Goal: Information Seeking & Learning: Learn about a topic

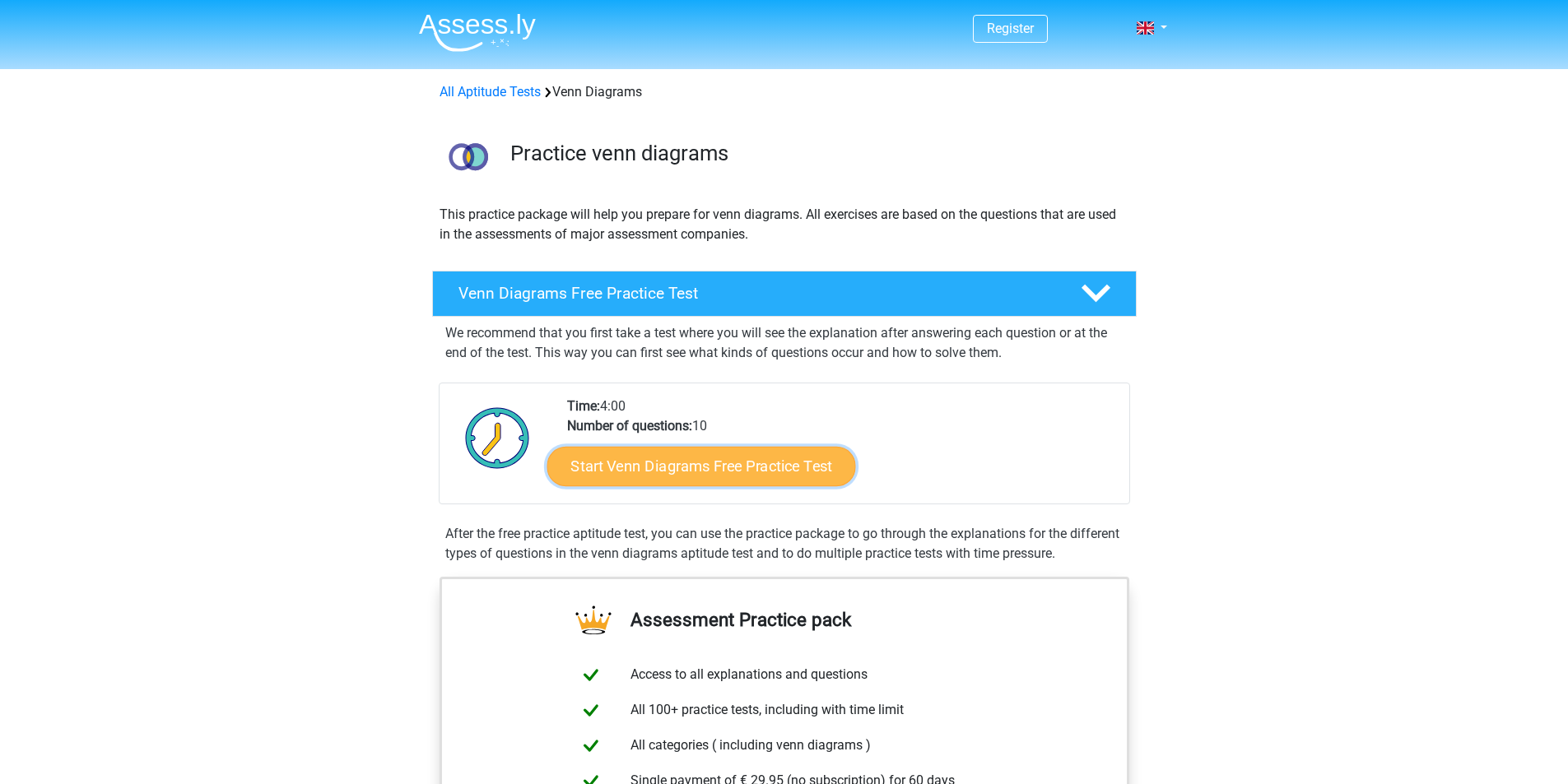
click at [663, 468] on link "Start Venn Diagrams Free Practice Test" at bounding box center [700, 467] width 309 height 40
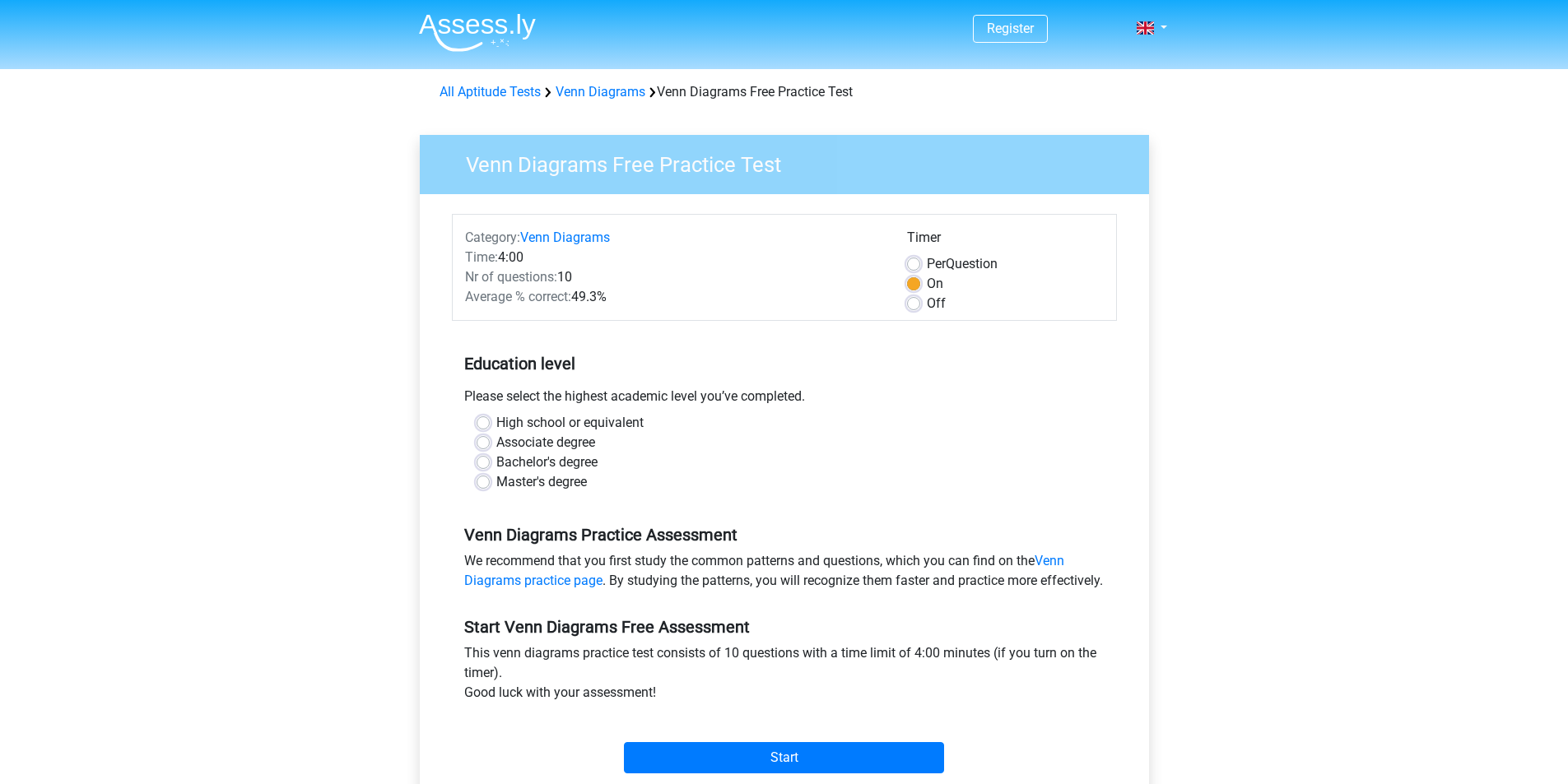
click at [582, 441] on label "Associate degree" at bounding box center [546, 443] width 99 height 20
click at [489, 441] on input "Associate degree" at bounding box center [483, 441] width 13 height 16
radio input "true"
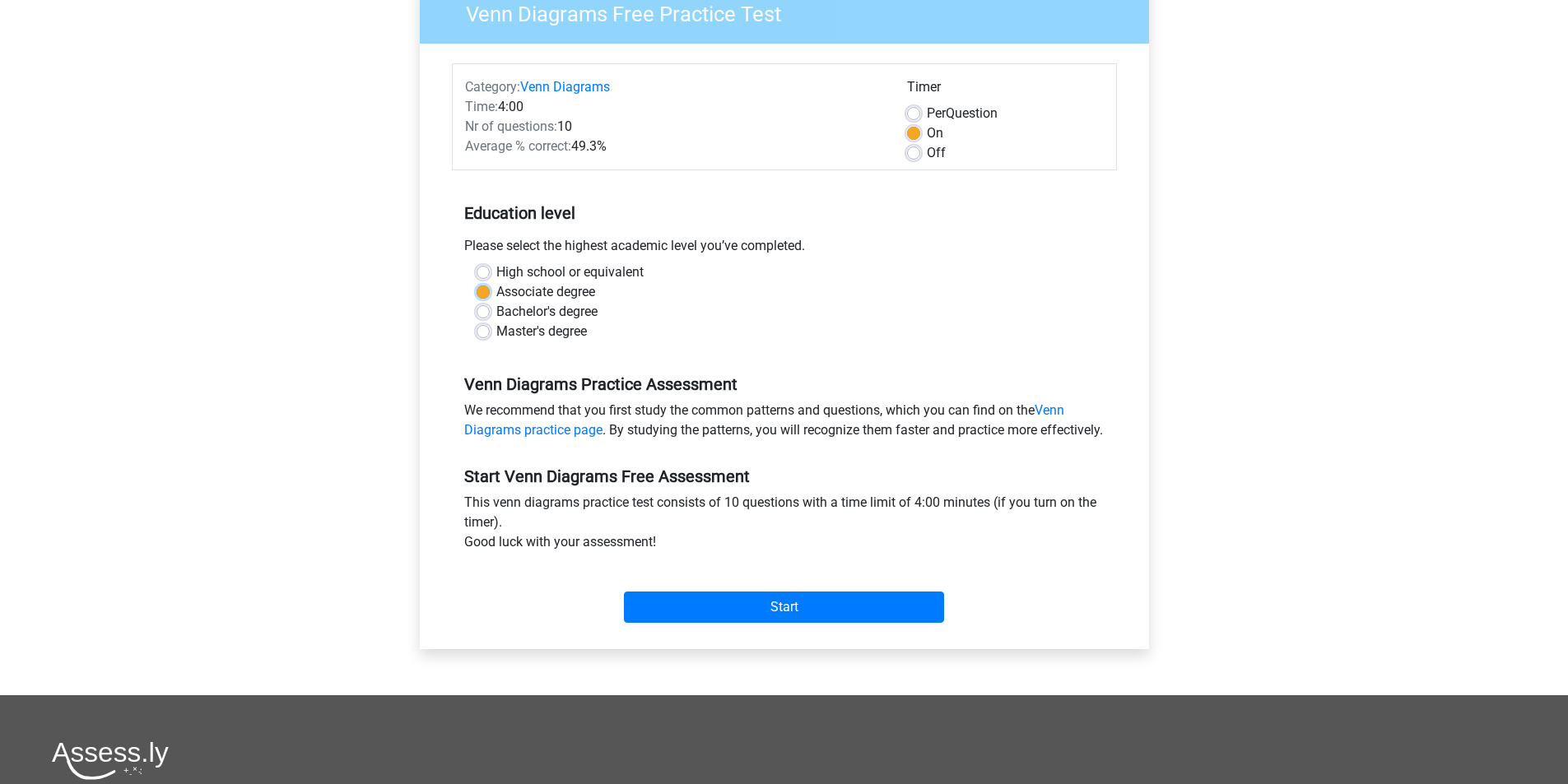
scroll to position [247, 0]
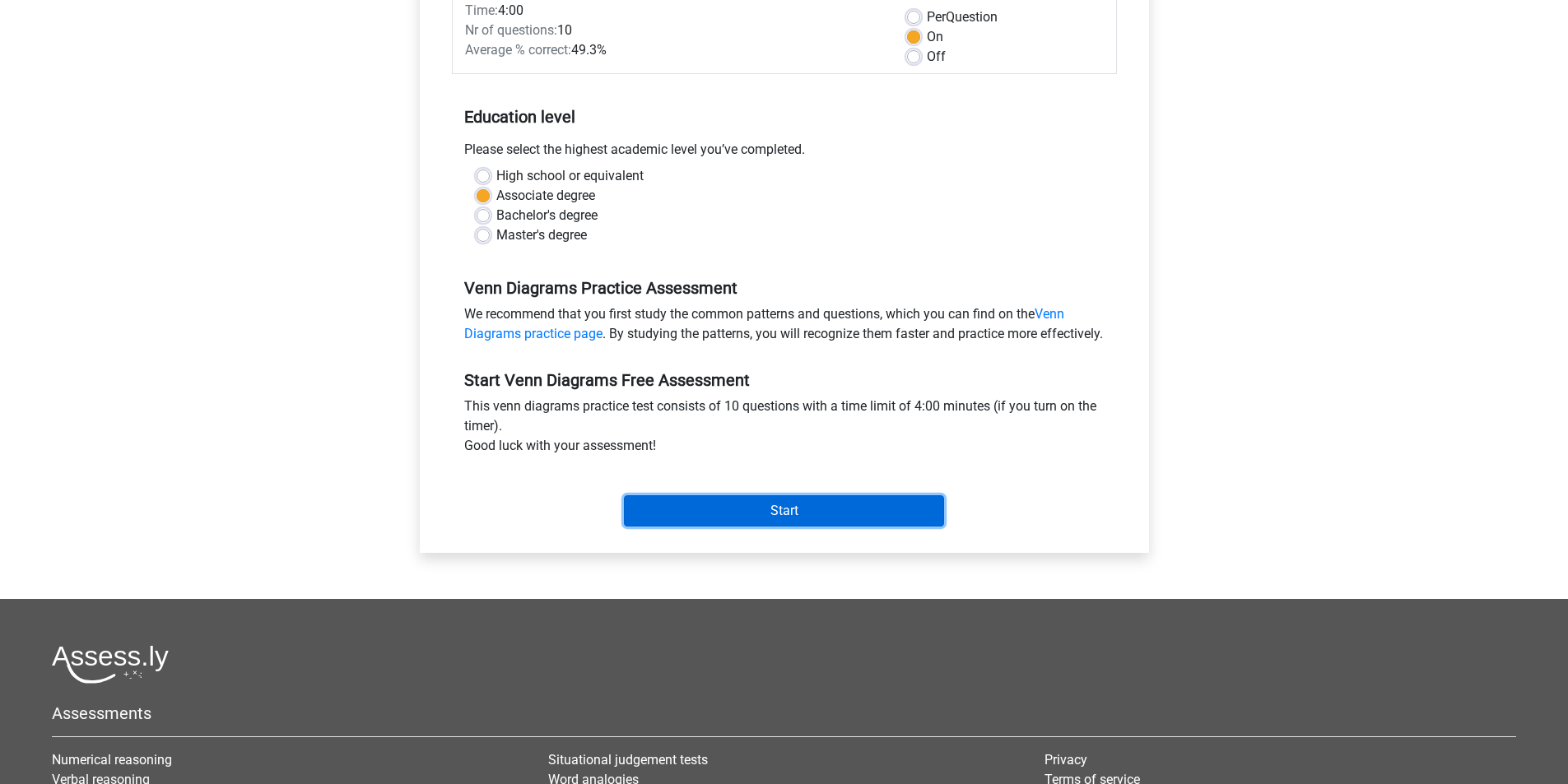
click at [782, 526] on input "Start" at bounding box center [784, 511] width 320 height 31
click at [593, 172] on label "High school or equivalent" at bounding box center [570, 176] width 147 height 20
click at [489, 172] on input "High school or equivalent" at bounding box center [483, 174] width 13 height 16
radio input "true"
click at [772, 526] on input "Start" at bounding box center [784, 511] width 320 height 31
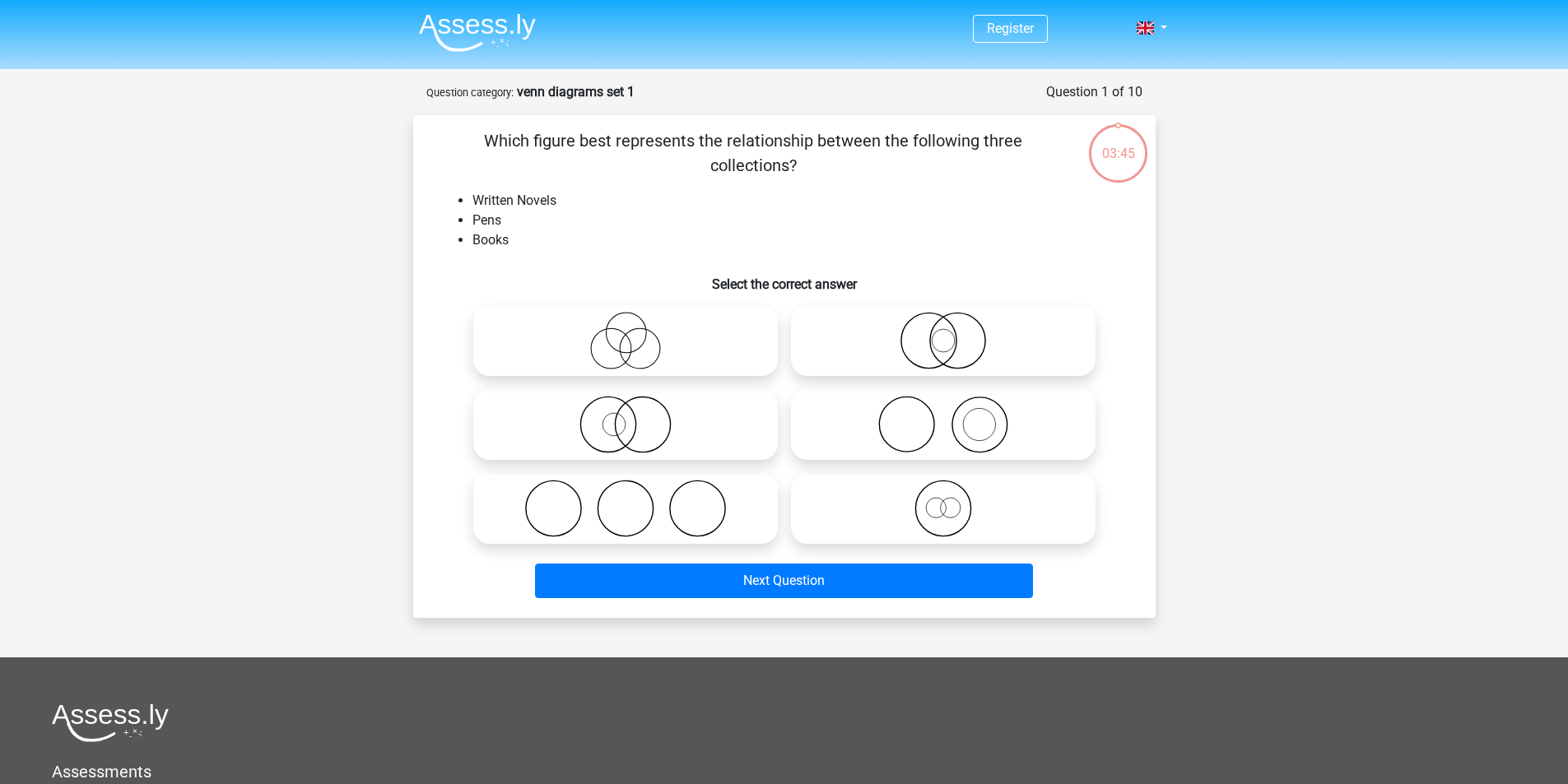
click at [640, 343] on icon at bounding box center [625, 340] width 291 height 57
click at [636, 332] on input "radio" at bounding box center [630, 327] width 11 height 11
radio input "true"
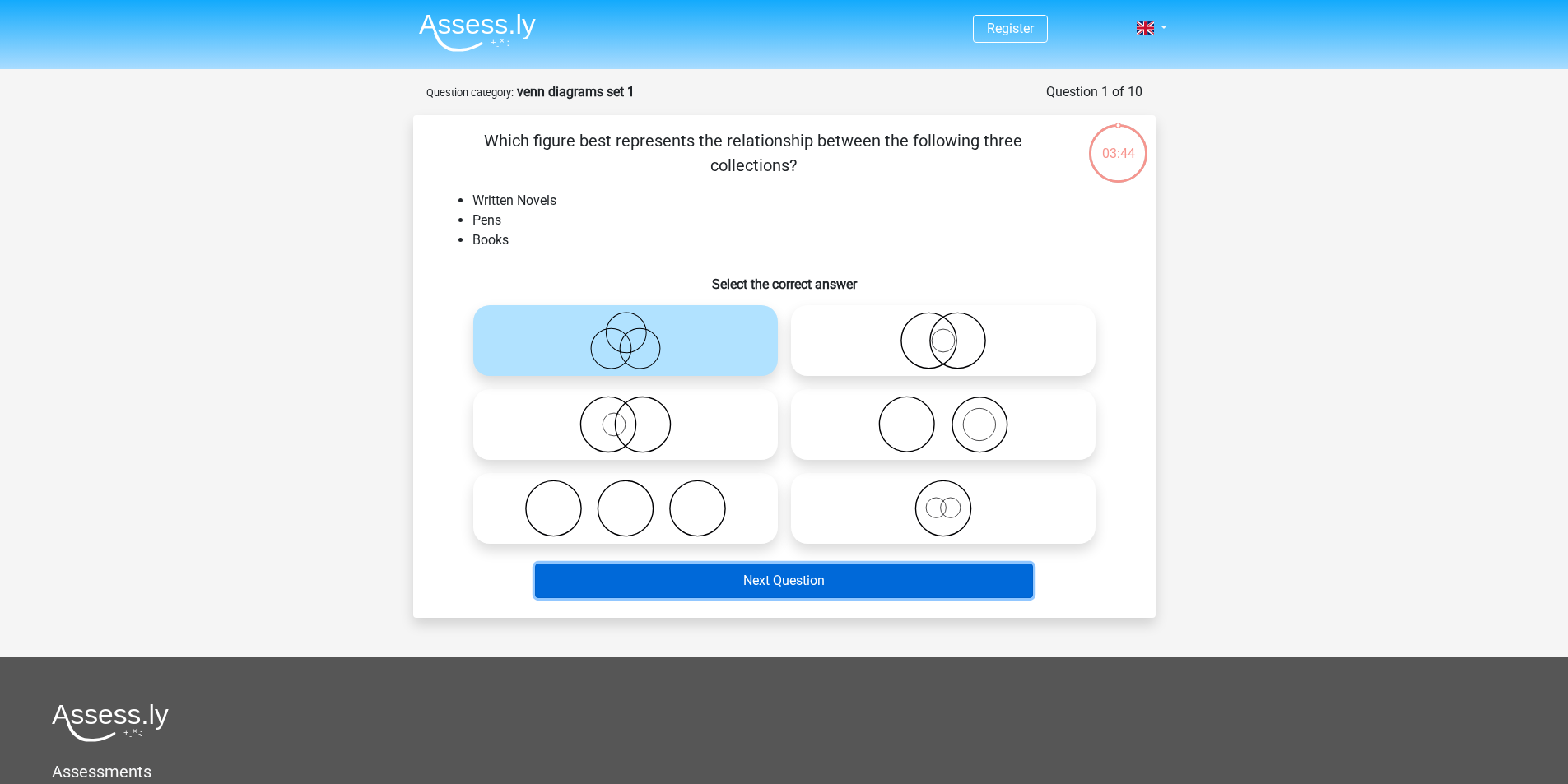
click at [723, 581] on button "Next Question" at bounding box center [784, 581] width 498 height 34
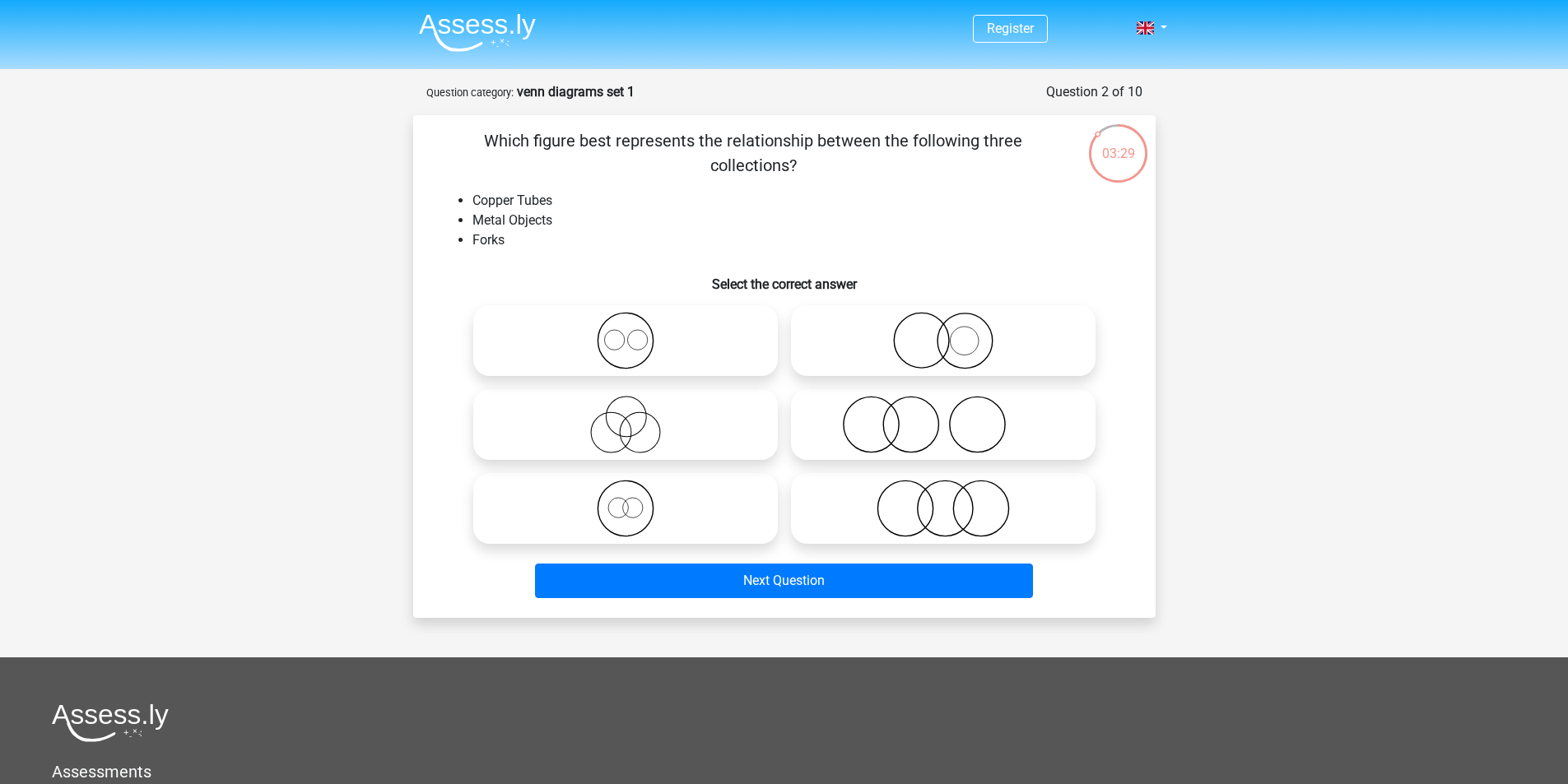
click at [657, 425] on circle at bounding box center [639, 433] width 40 height 40
click at [636, 417] on input "radio" at bounding box center [630, 411] width 11 height 11
radio input "true"
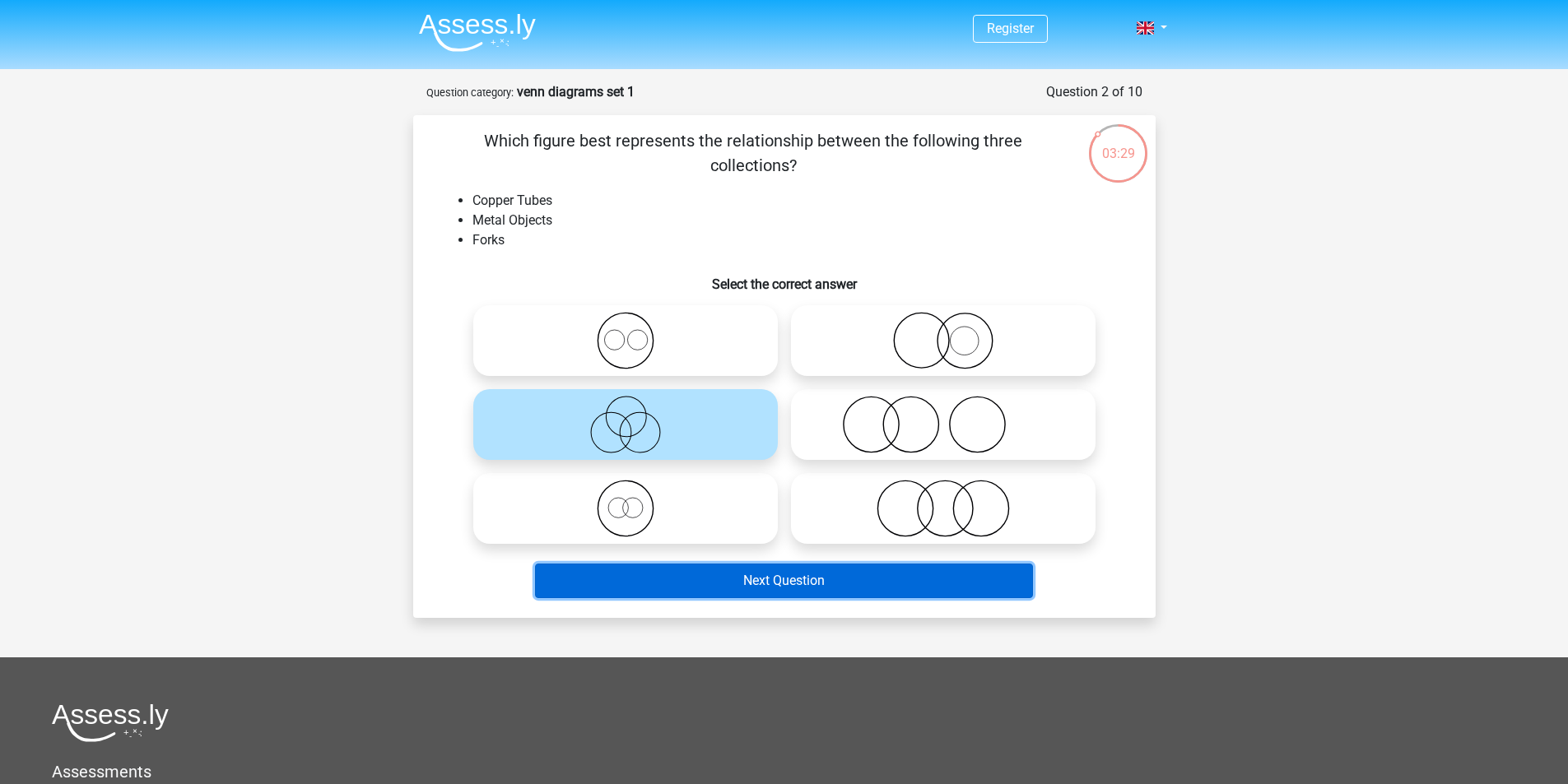
click at [754, 583] on button "Next Question" at bounding box center [784, 581] width 498 height 34
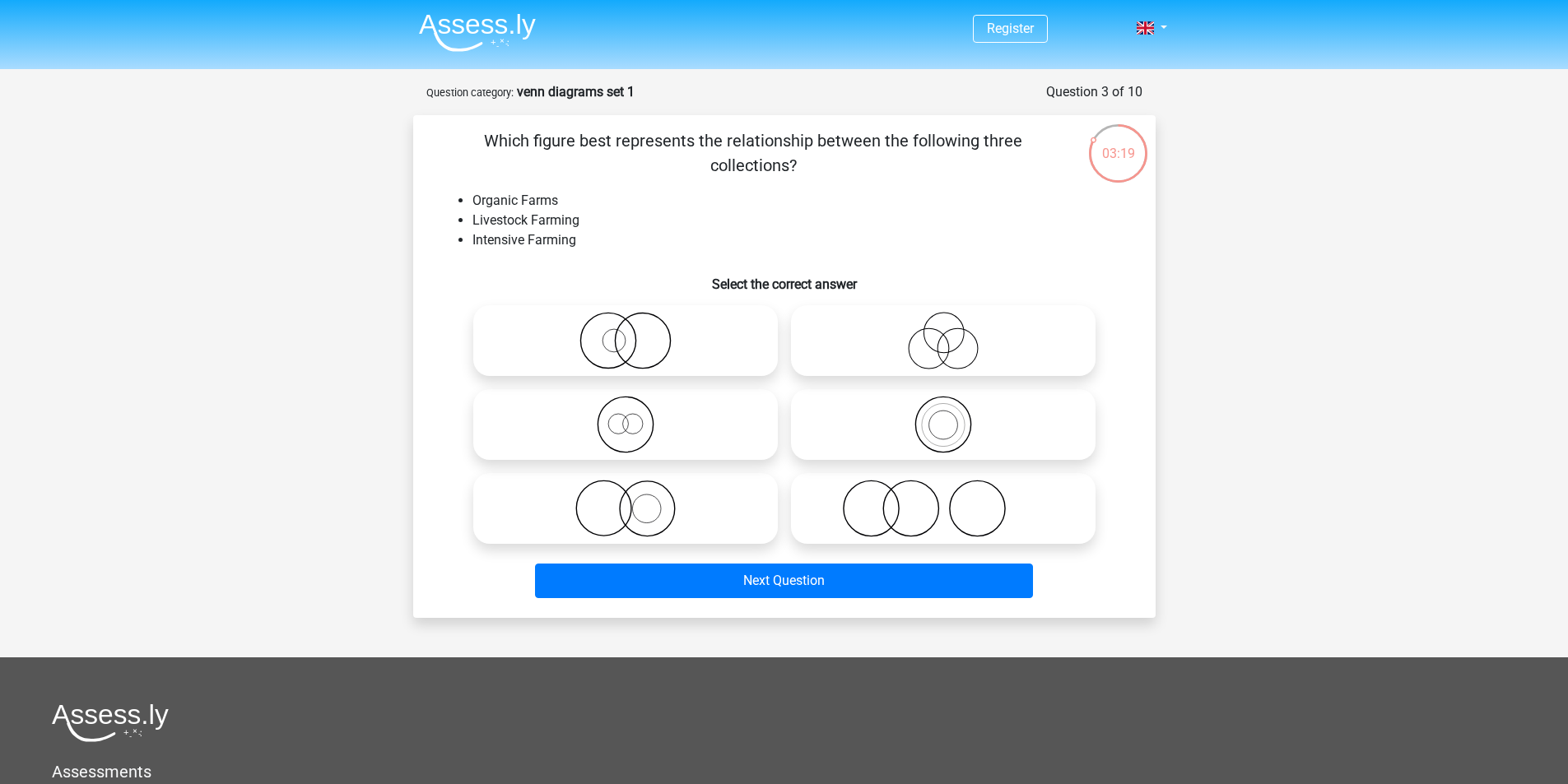
click at [936, 341] on icon at bounding box center [943, 340] width 291 height 57
click at [943, 332] on input "radio" at bounding box center [948, 327] width 11 height 11
radio input "true"
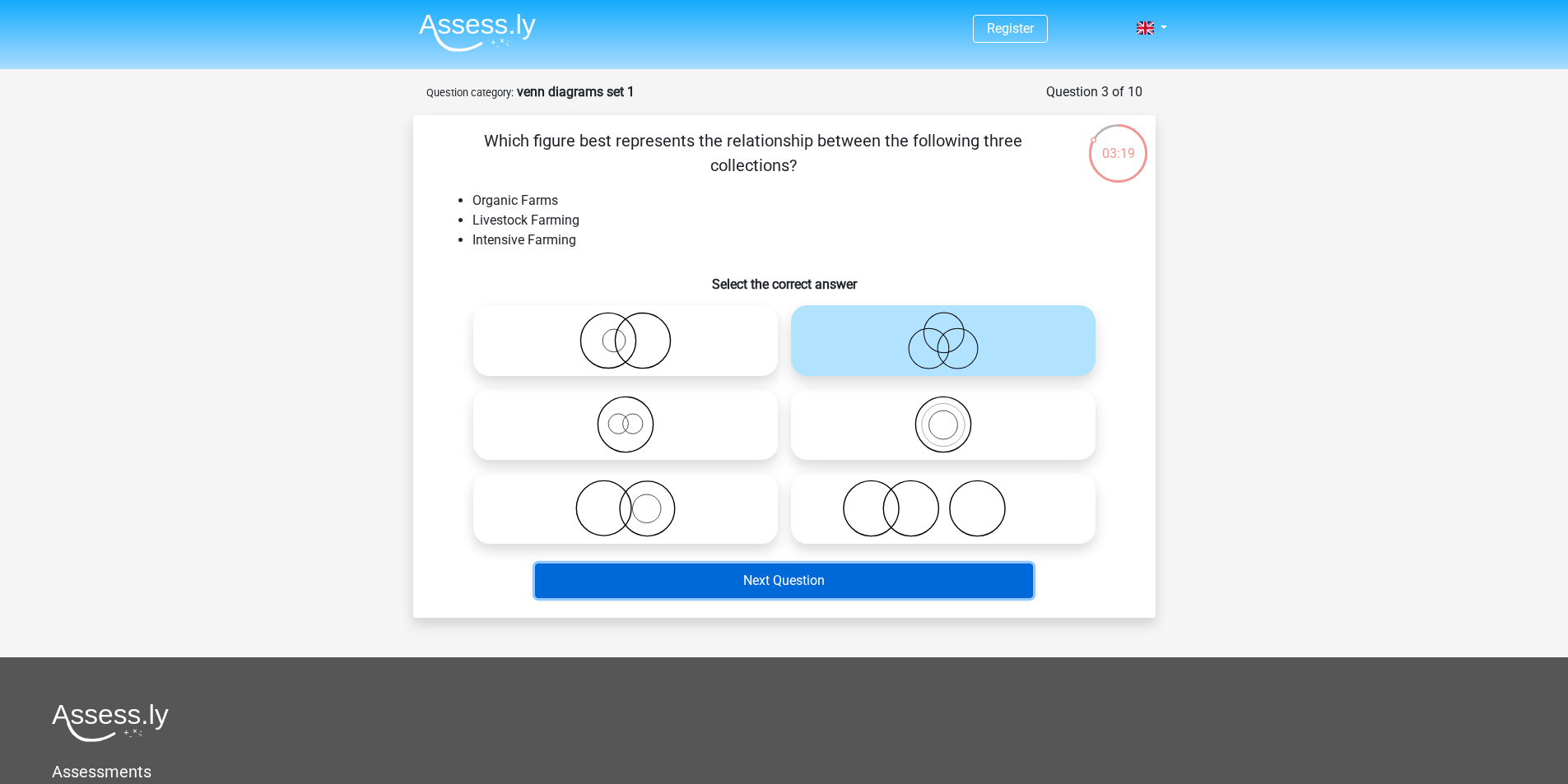
click at [878, 585] on button "Next Question" at bounding box center [784, 581] width 498 height 34
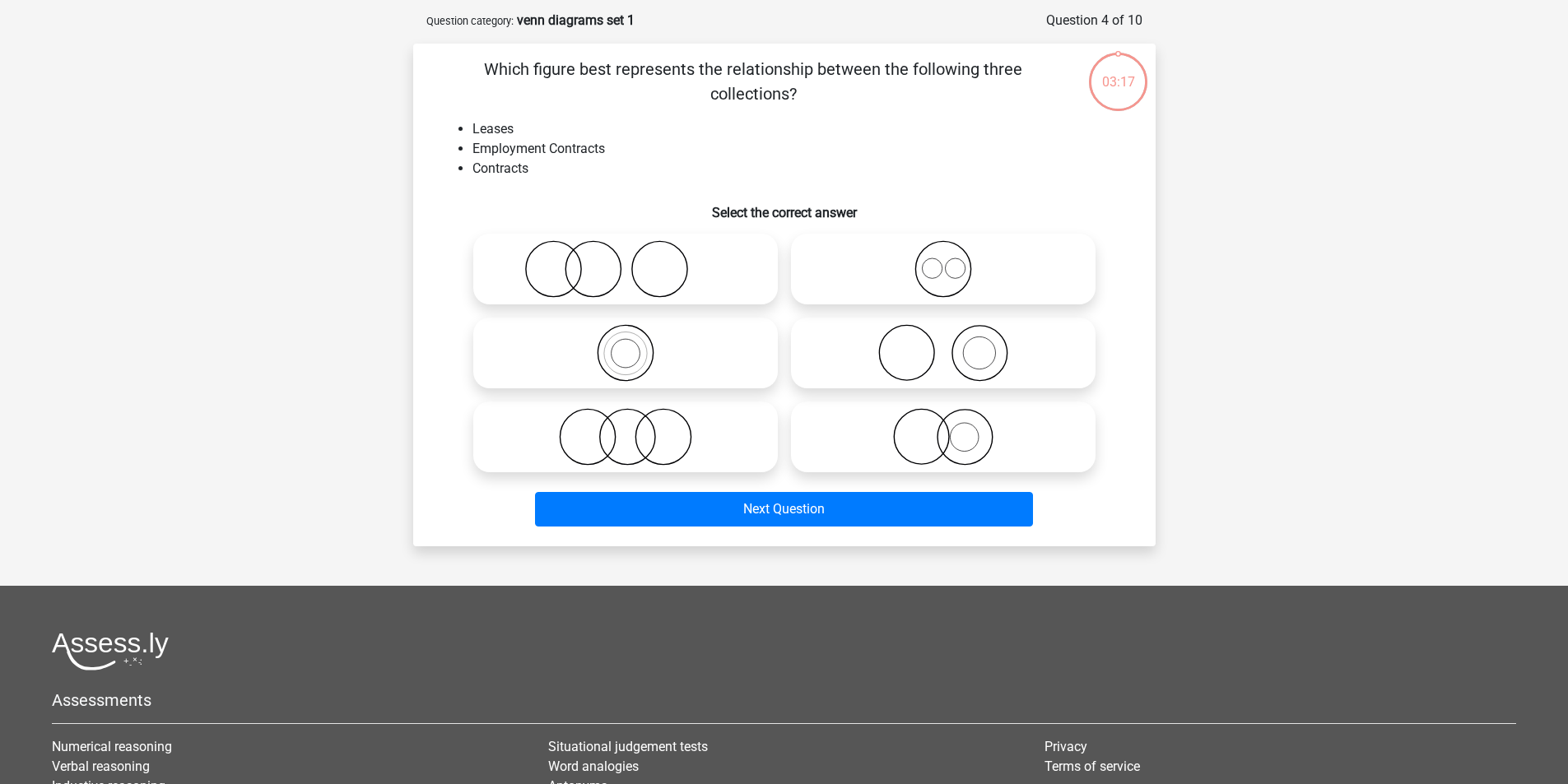
scroll to position [83, 0]
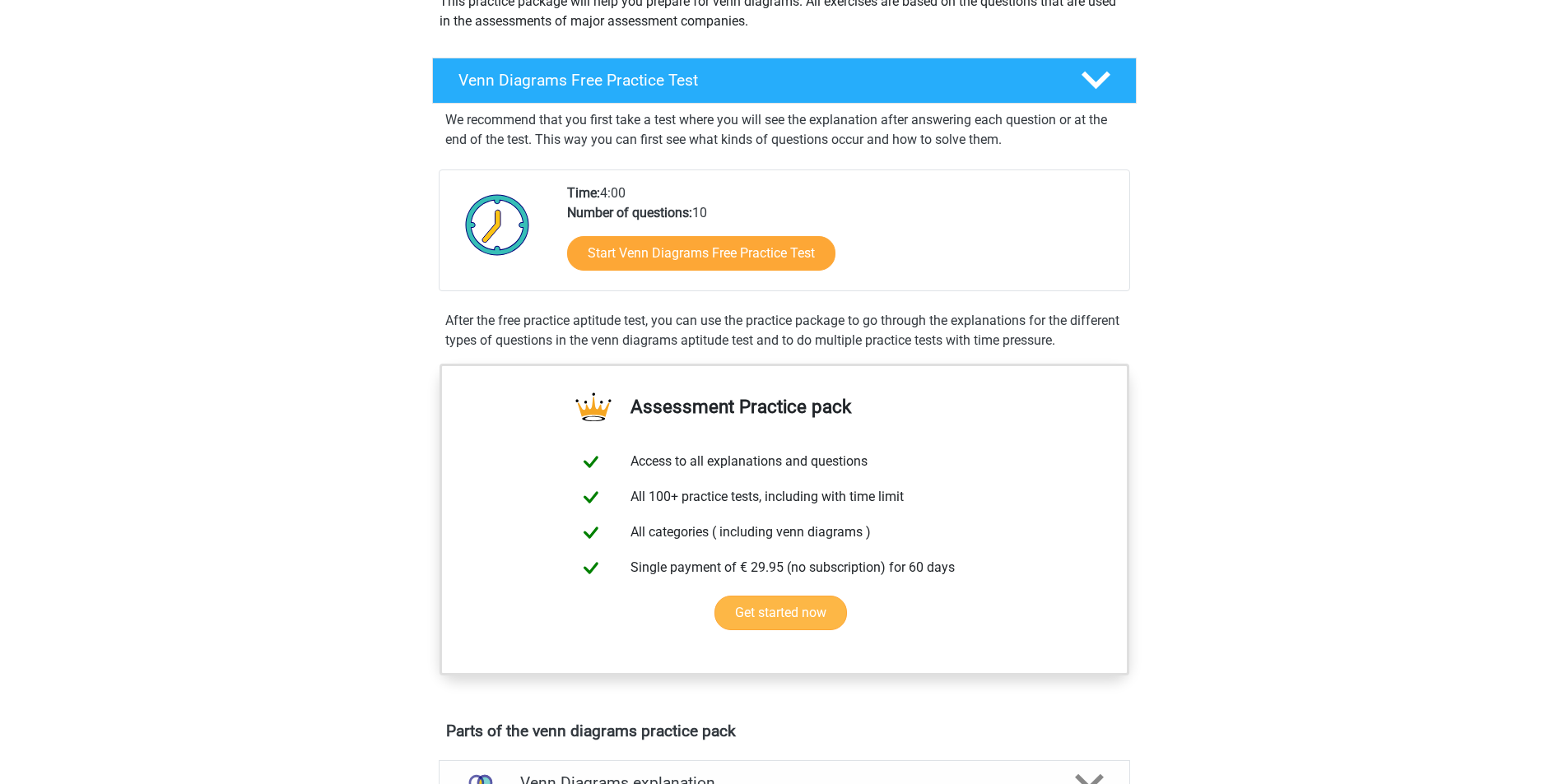
scroll to position [247, 0]
